Goal: Transaction & Acquisition: Purchase product/service

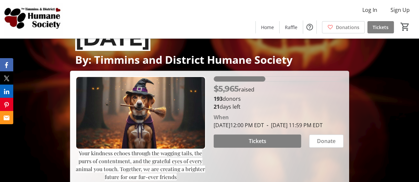
scroll to position [79, 0]
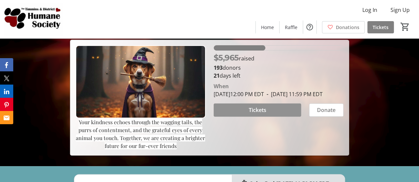
click at [267, 118] on span at bounding box center [258, 110] width 88 height 16
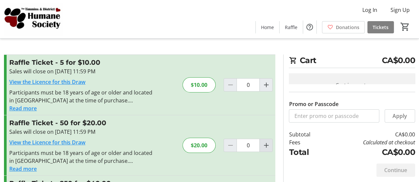
click at [263, 148] on mat-icon "Increment by one" at bounding box center [266, 146] width 8 height 8
type input "1"
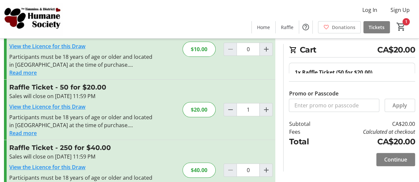
scroll to position [40, 0]
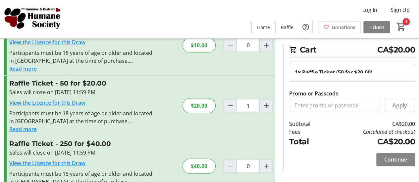
click at [399, 159] on span "Continue" at bounding box center [395, 160] width 23 height 8
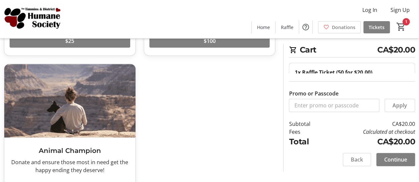
scroll to position [188, 0]
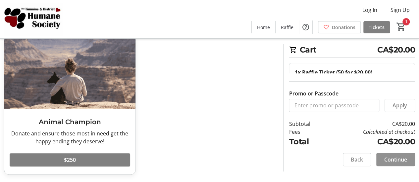
click at [398, 158] on span "Continue" at bounding box center [395, 160] width 23 height 8
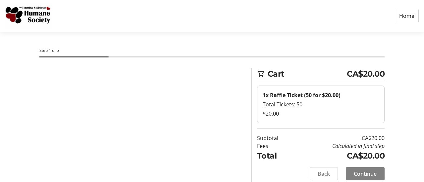
select select "CA"
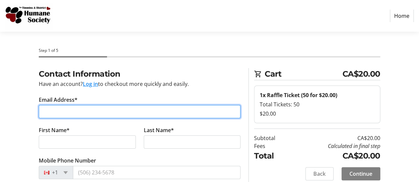
click at [154, 110] on input "Email Address*" at bounding box center [140, 111] width 202 height 13
type input "[EMAIL_ADDRESS][DOMAIN_NAME]"
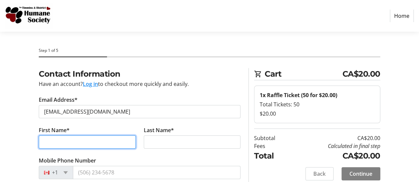
type input "Angel"
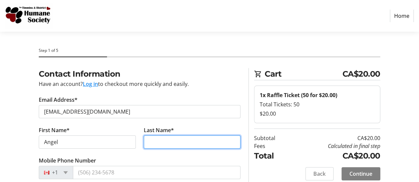
type input "St-Amour"
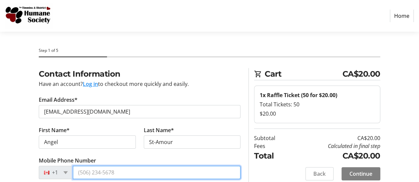
type input "[PHONE_NUMBER]"
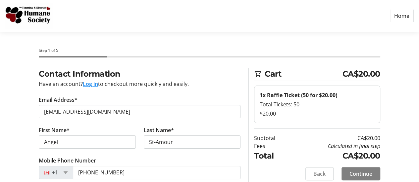
type input "[STREET_ADDRESS]"
type input "South Porcupine"
select select "ON"
type input "P0N 1H0"
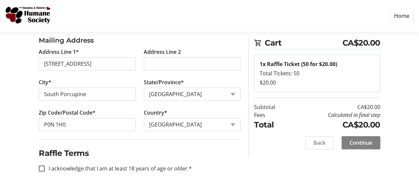
scroll to position [212, 0]
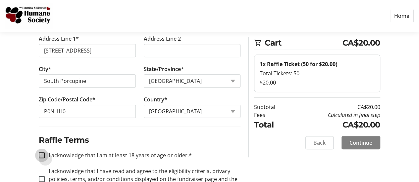
click at [41, 154] on input "I acknowledge that I am at least 18 years of age or older.*" at bounding box center [42, 156] width 6 height 6
checkbox input "true"
click at [42, 176] on input "I acknowledge that I have read and agree to the eligibility criteria, privacy p…" at bounding box center [42, 179] width 6 height 6
checkbox input "true"
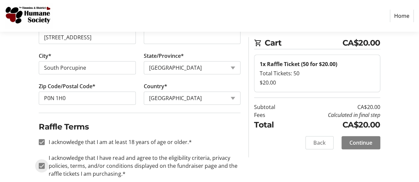
scroll to position [235, 0]
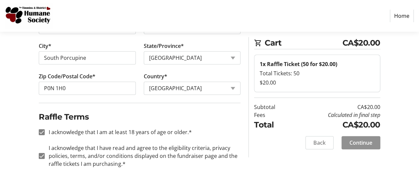
click at [366, 142] on span "Continue" at bounding box center [360, 143] width 23 height 8
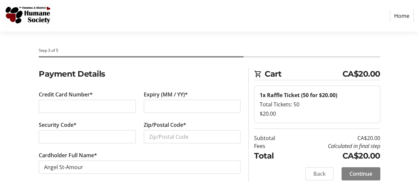
scroll to position [7, 0]
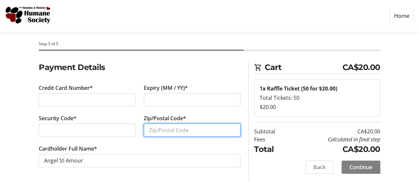
click at [156, 131] on input "Zip/Postal Code*" at bounding box center [192, 130] width 97 height 13
type input "P0N 1H0"
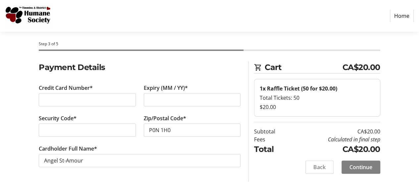
click at [401, 171] on div "Payment Details Credit Card Number* Expiry (MM / YY)* Security Code* Zip/Postal…" at bounding box center [209, 123] width 419 height 122
click at [366, 164] on span "Continue" at bounding box center [360, 168] width 23 height 8
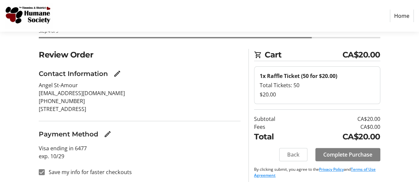
scroll to position [23, 0]
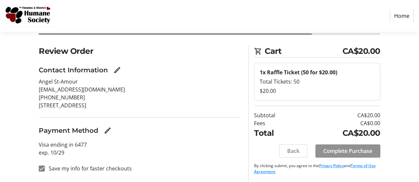
click at [360, 147] on span "Complete Purchase" at bounding box center [347, 151] width 49 height 8
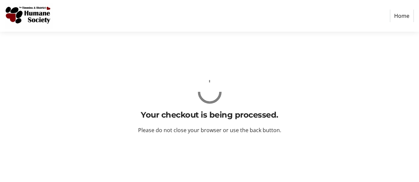
scroll to position [0, 0]
